Goal: Task Accomplishment & Management: Use online tool/utility

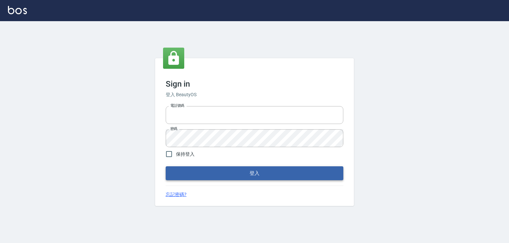
type input "0979268866"
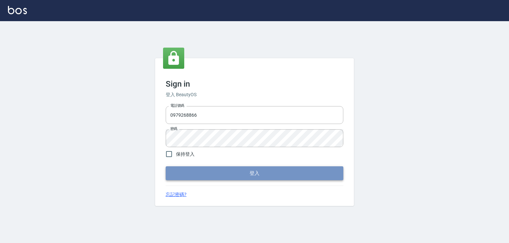
click at [309, 178] on button "登入" at bounding box center [255, 174] width 178 height 14
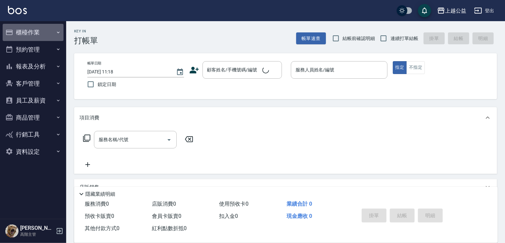
click at [47, 33] on button "櫃檯作業" at bounding box center [33, 32] width 61 height 17
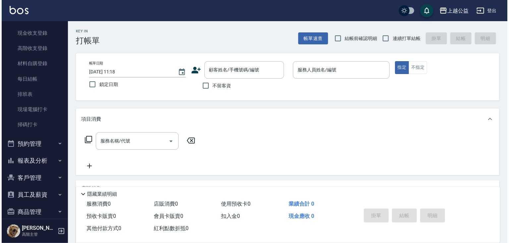
scroll to position [96, 0]
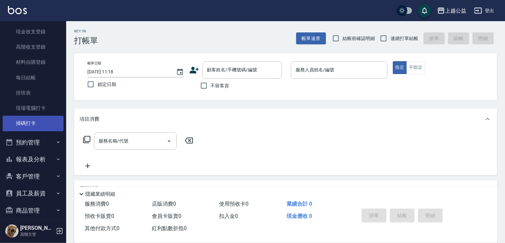
click at [52, 123] on link "掃碼打卡" at bounding box center [33, 123] width 61 height 15
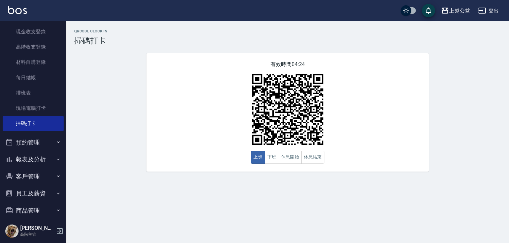
scroll to position [138, 0]
